Goal: Task Accomplishment & Management: Use online tool/utility

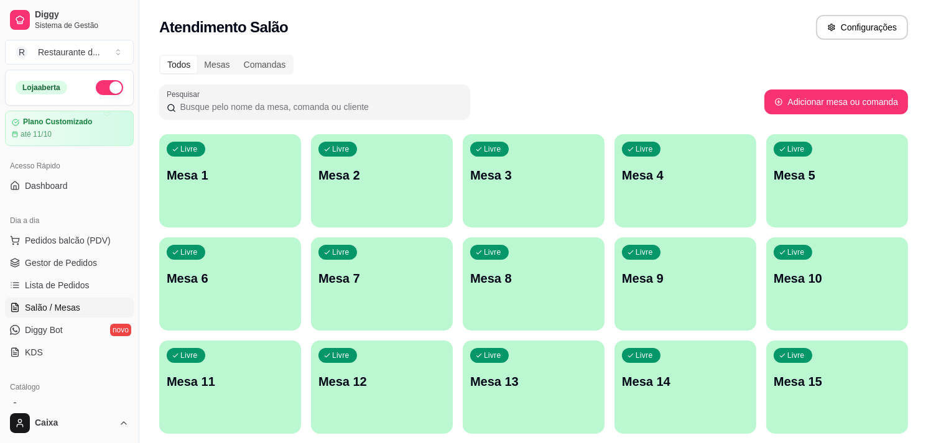
scroll to position [207, 0]
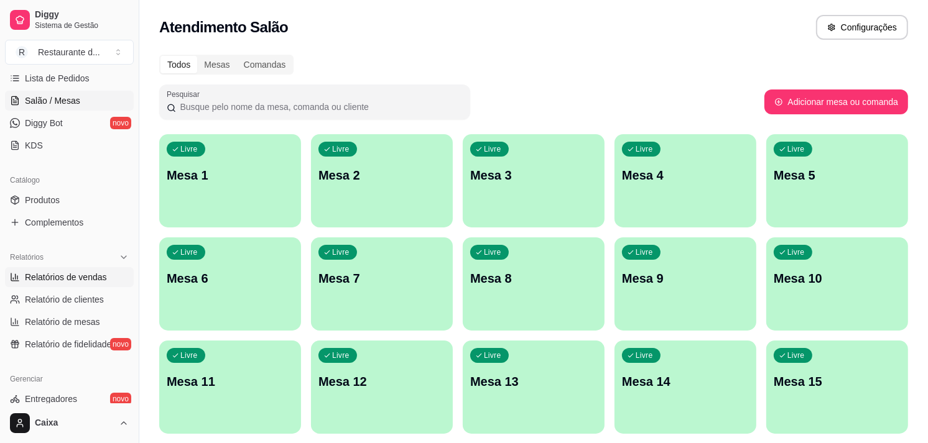
click at [92, 277] on span "Relatórios de vendas" at bounding box center [66, 277] width 82 height 12
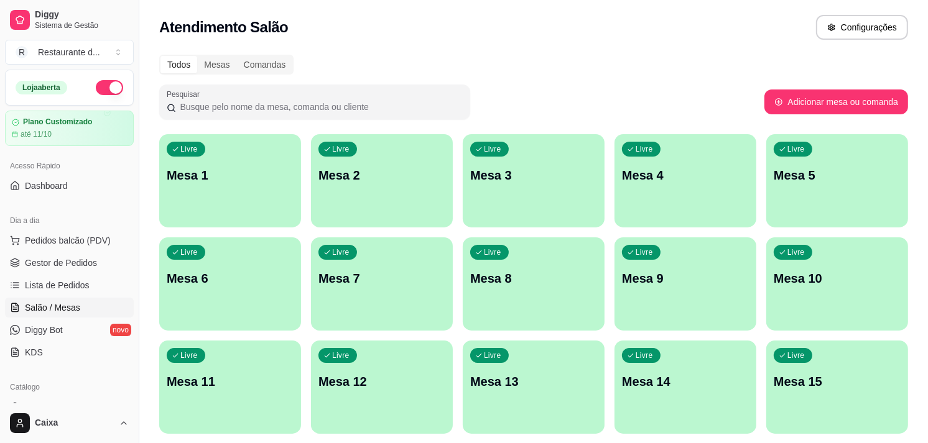
click at [169, 169] on div "Livre Mesa 1" at bounding box center [230, 173] width 142 height 78
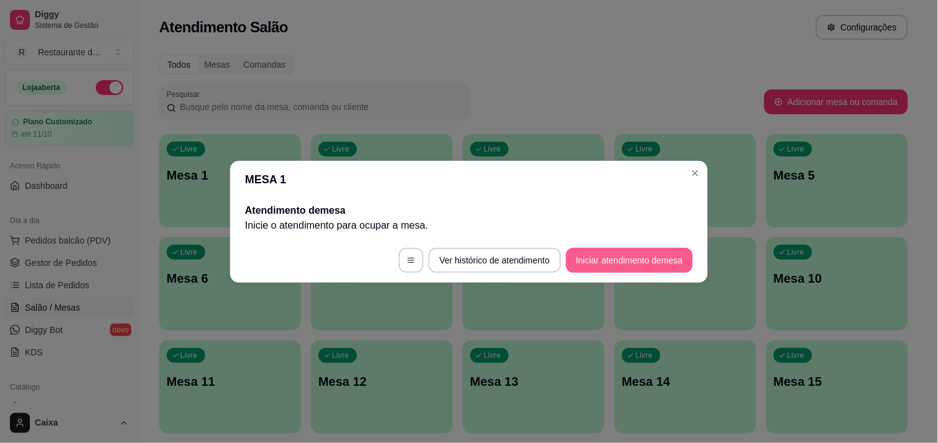
click at [609, 264] on button "Iniciar atendimento de mesa" at bounding box center [629, 260] width 127 height 25
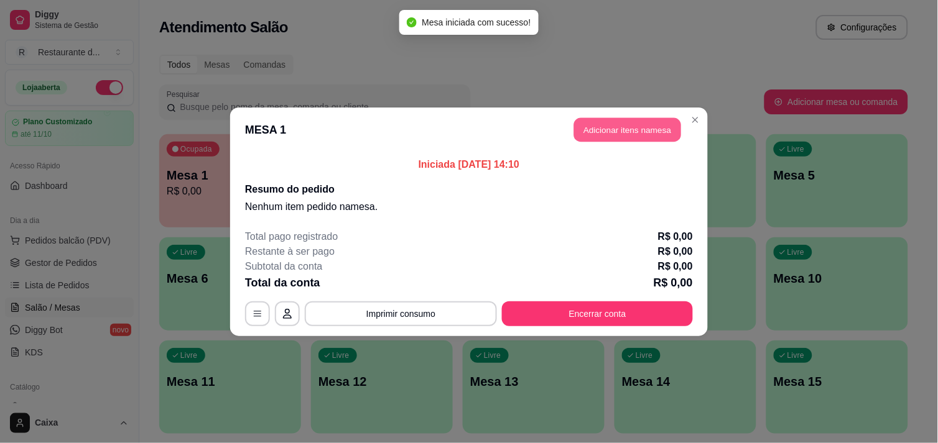
click at [594, 132] on button "Adicionar itens na mesa" at bounding box center [627, 130] width 107 height 24
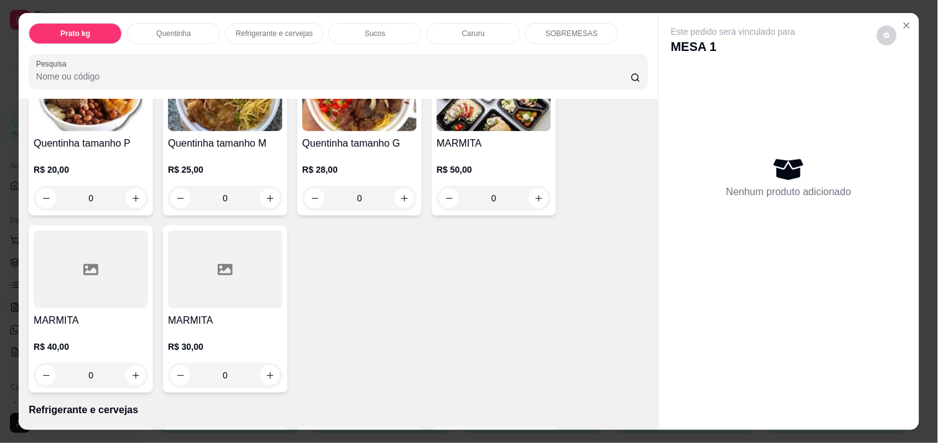
scroll to position [276, 0]
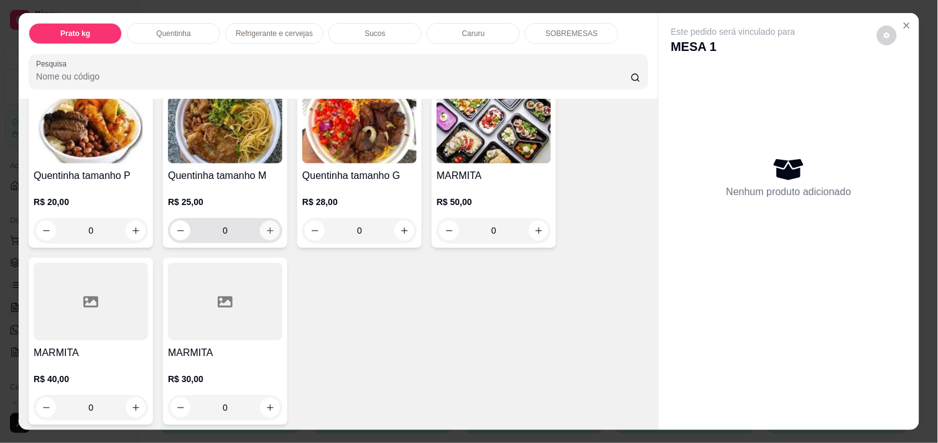
click at [271, 226] on button "increase-product-quantity" at bounding box center [270, 231] width 20 height 20
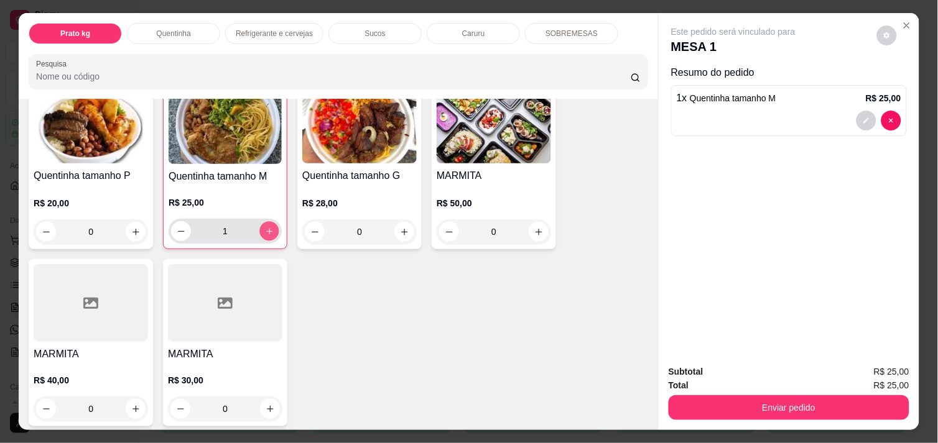
click at [271, 226] on button "increase-product-quantity" at bounding box center [269, 231] width 19 height 19
type input "2"
click at [133, 228] on icon "increase-product-quantity" at bounding box center [135, 232] width 9 height 9
type input "1"
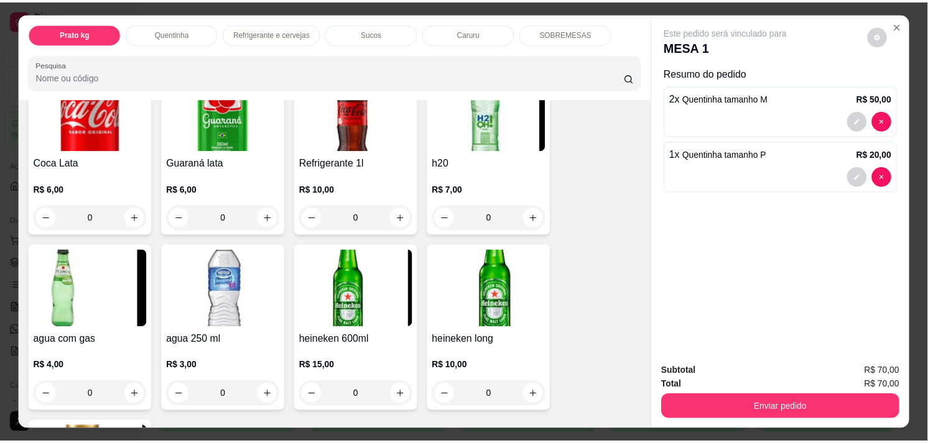
scroll to position [692, 0]
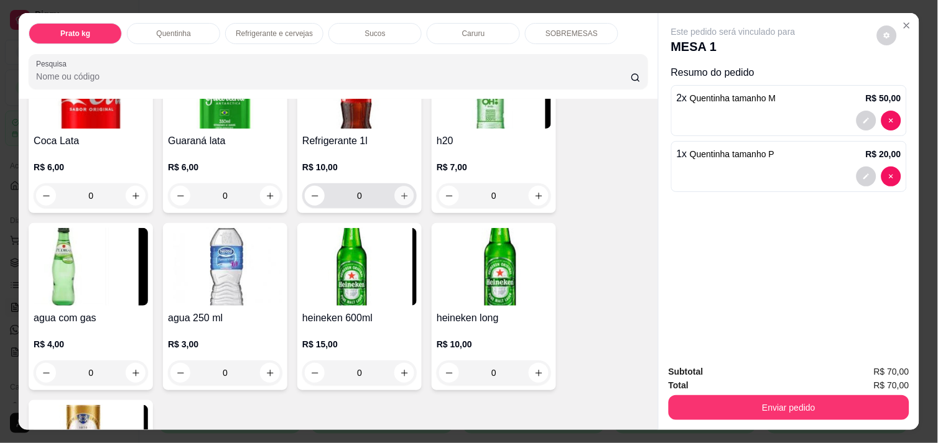
click at [399, 187] on button "increase-product-quantity" at bounding box center [404, 196] width 19 height 19
type input "1"
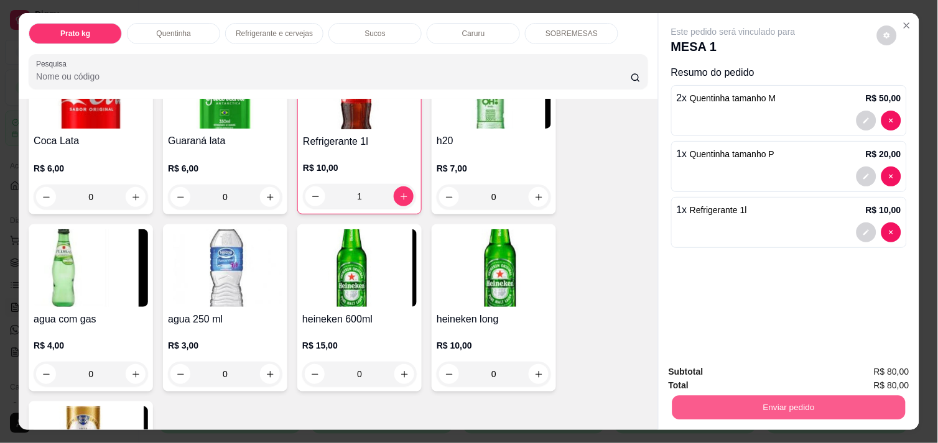
click at [714, 396] on button "Enviar pedido" at bounding box center [788, 408] width 233 height 24
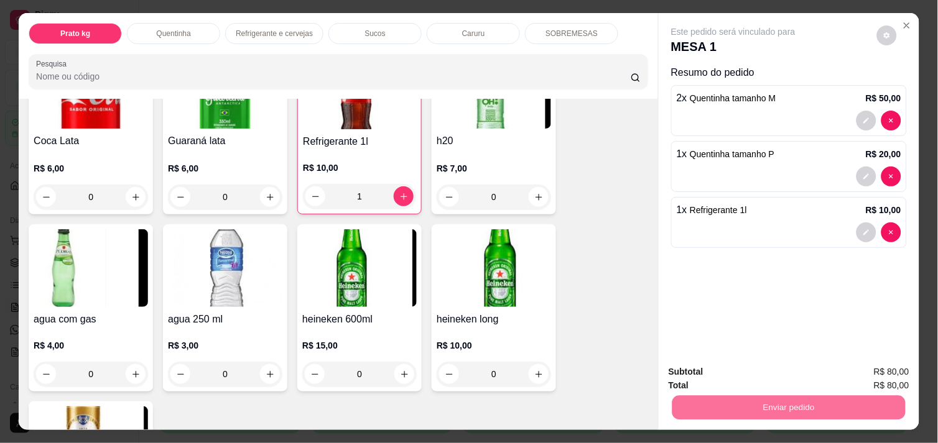
click at [869, 374] on button "Enviar pedido" at bounding box center [877, 372] width 68 height 23
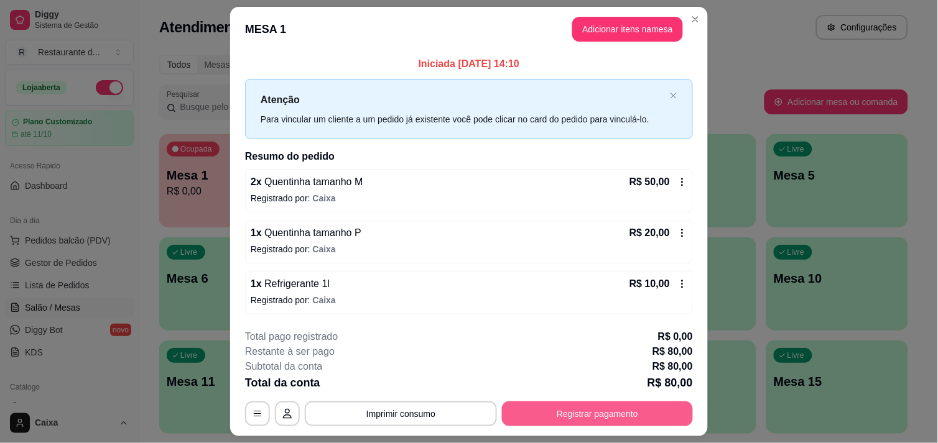
click at [588, 423] on button "Registrar pagamento" at bounding box center [597, 414] width 191 height 25
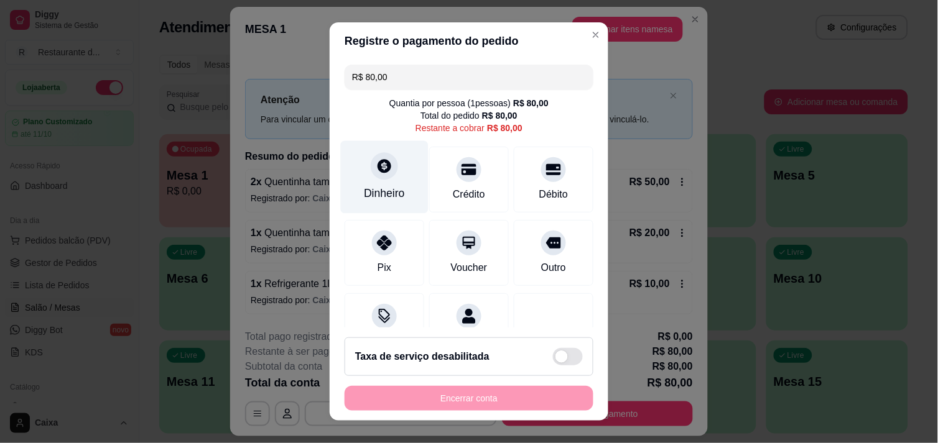
click at [392, 202] on div "Dinheiro" at bounding box center [385, 177] width 88 height 73
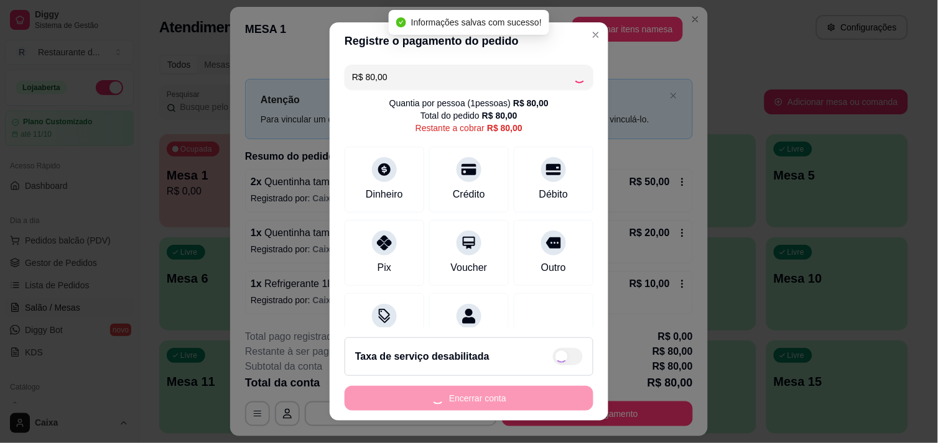
type input "R$ 0,00"
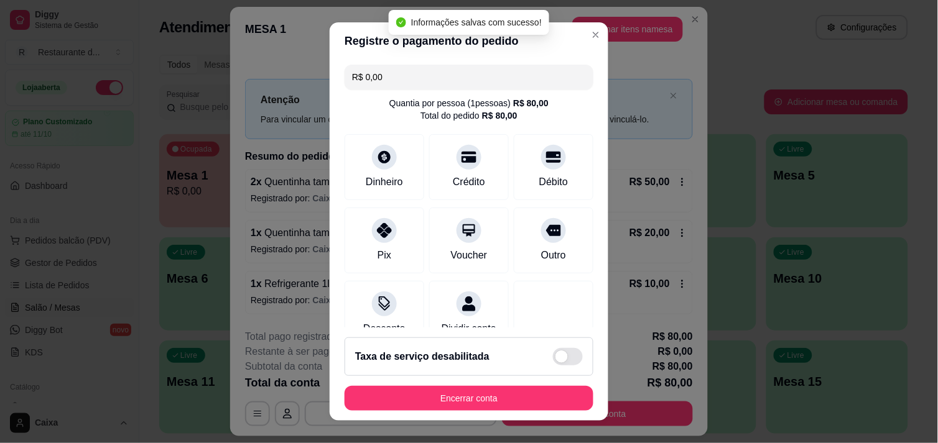
click at [471, 409] on footer "Taxa de serviço desabilitada Encerrar conta" at bounding box center [469, 374] width 279 height 93
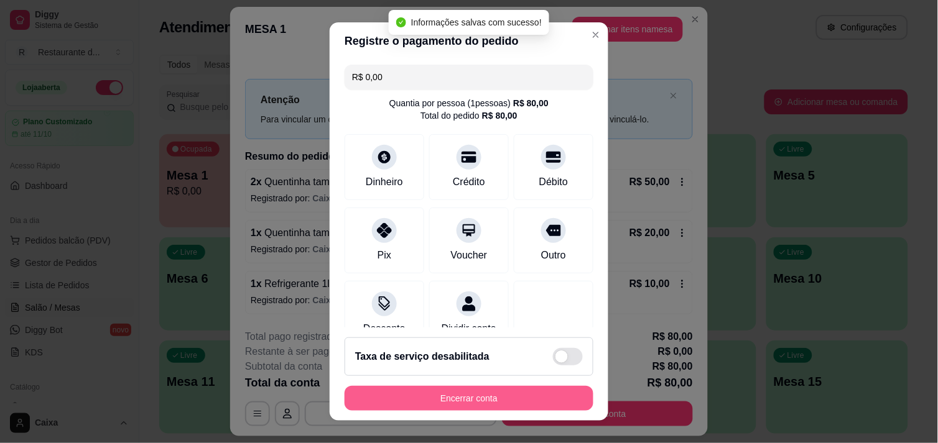
click at [473, 407] on button "Encerrar conta" at bounding box center [469, 398] width 249 height 25
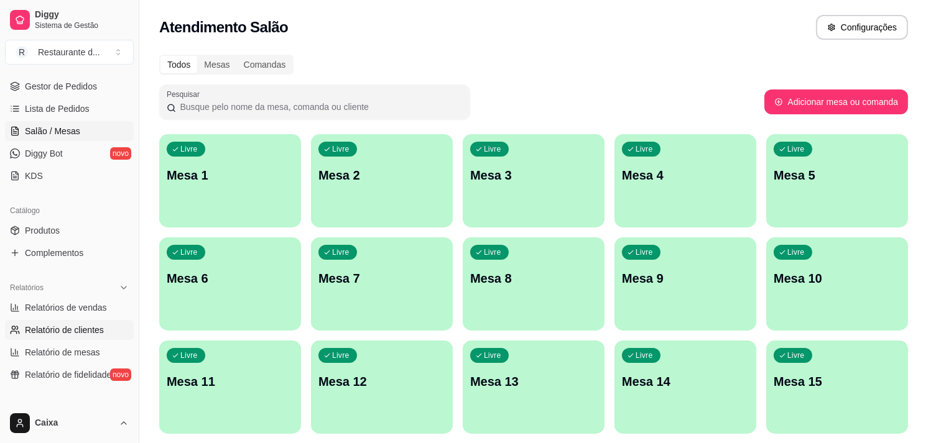
scroll to position [207, 0]
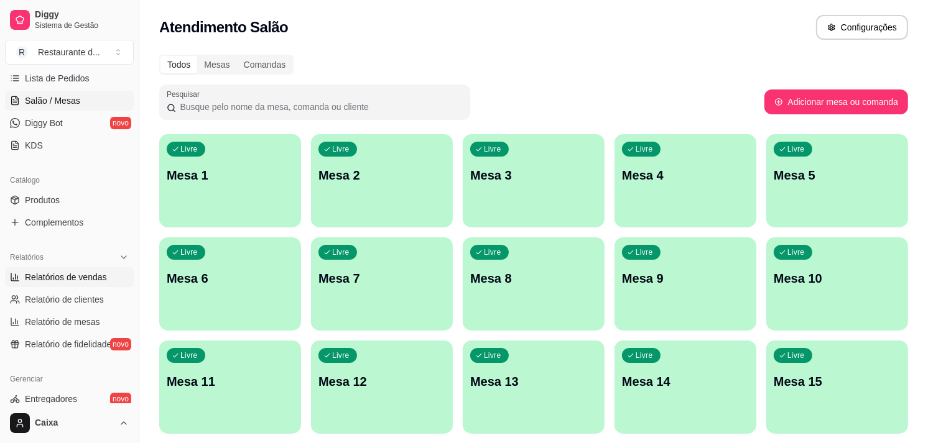
click at [86, 280] on span "Relatórios de vendas" at bounding box center [66, 277] width 82 height 12
select select "ALL"
select select "0"
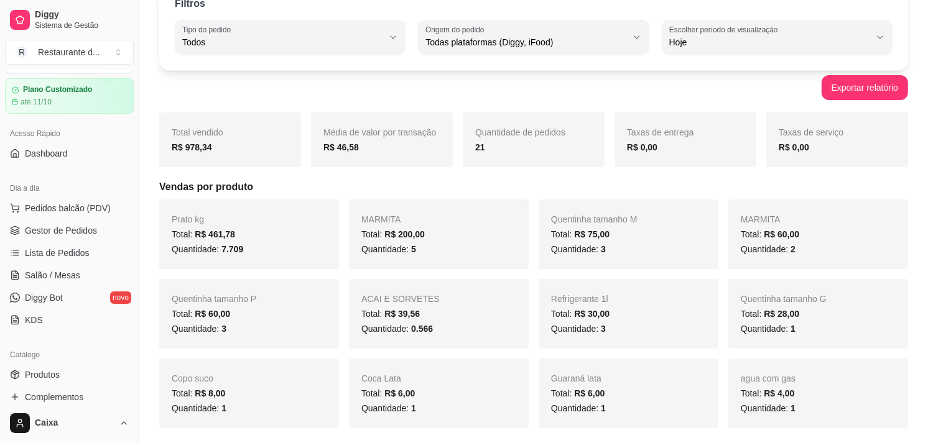
scroll to position [4, 0]
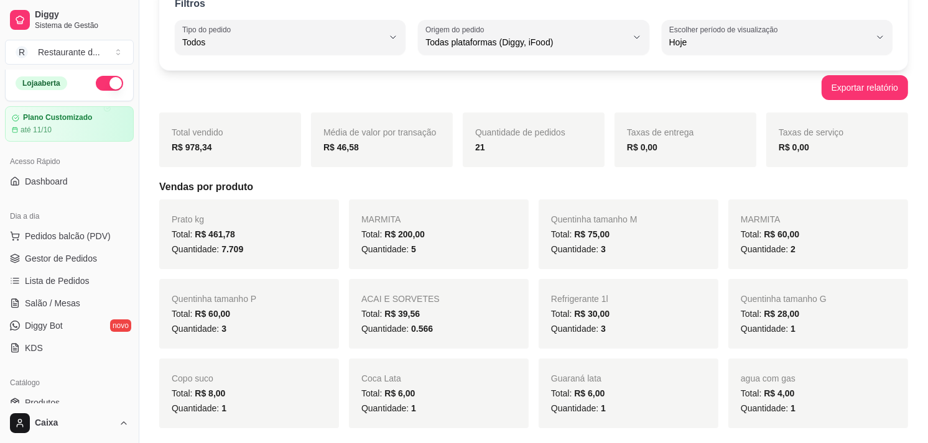
click at [98, 85] on button "button" at bounding box center [109, 83] width 27 height 15
